Goal: Information Seeking & Learning: Learn about a topic

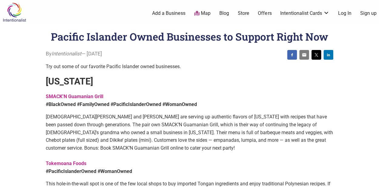
click at [81, 96] on strong "SMACK’N Guamanian Grill" at bounding box center [74, 97] width 58 height 6
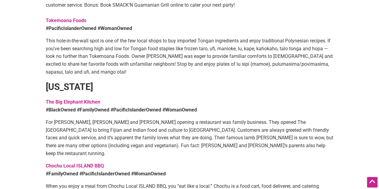
scroll to position [151, 0]
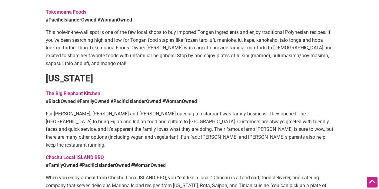
click at [91, 92] on strong "The Big Elephant Kitchen" at bounding box center [72, 94] width 55 height 6
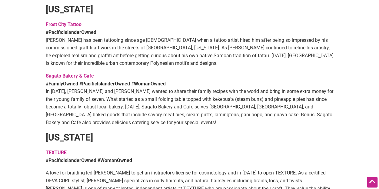
scroll to position [333, 0]
